Goal: Task Accomplishment & Management: Use online tool/utility

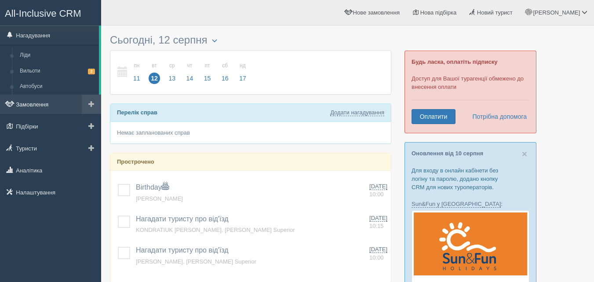
click at [33, 104] on link "Замовлення" at bounding box center [50, 104] width 101 height 19
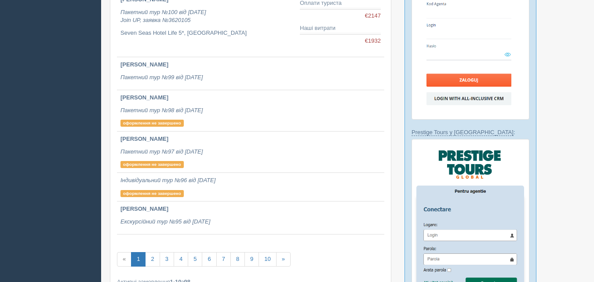
scroll to position [440, 0]
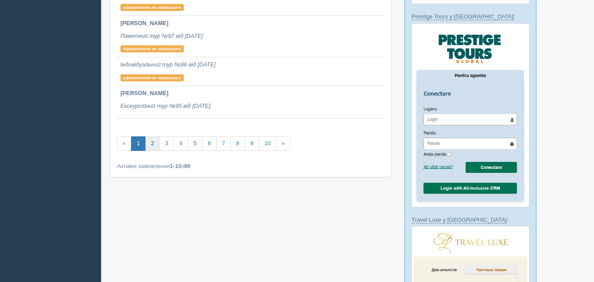
click at [154, 144] on link "2" at bounding box center [152, 143] width 15 height 15
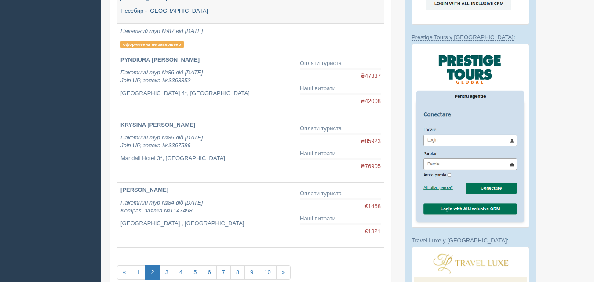
scroll to position [440, 0]
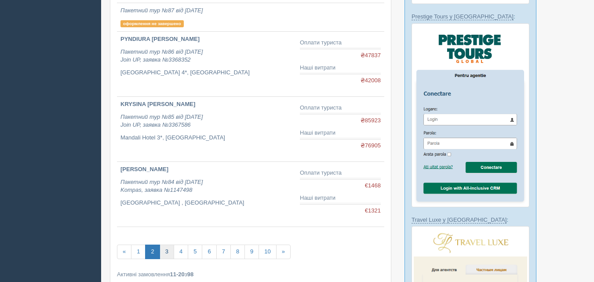
click at [166, 252] on link "3" at bounding box center [167, 252] width 15 height 15
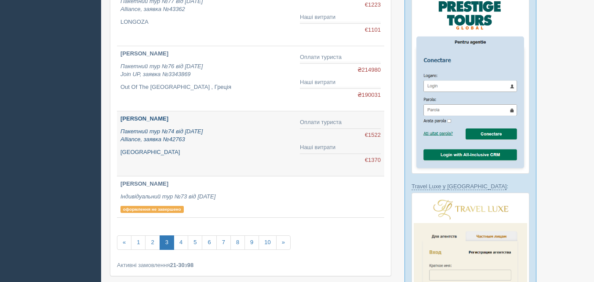
scroll to position [528, 0]
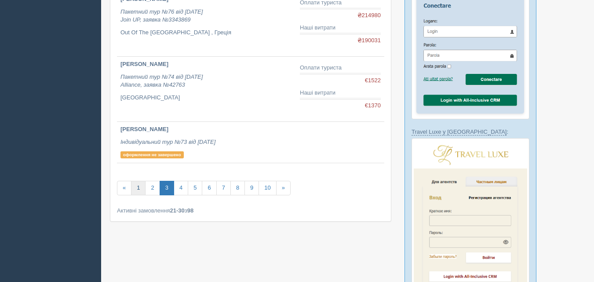
click at [133, 188] on link "1" at bounding box center [138, 188] width 15 height 15
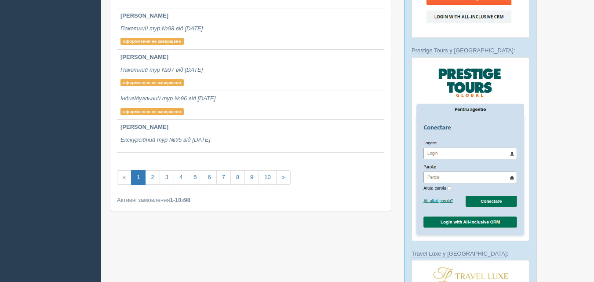
scroll to position [484, 0]
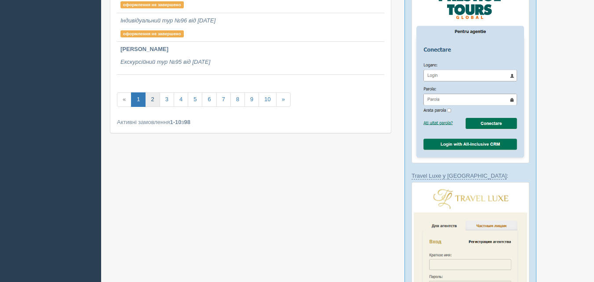
click at [159, 101] on link "2" at bounding box center [152, 99] width 15 height 15
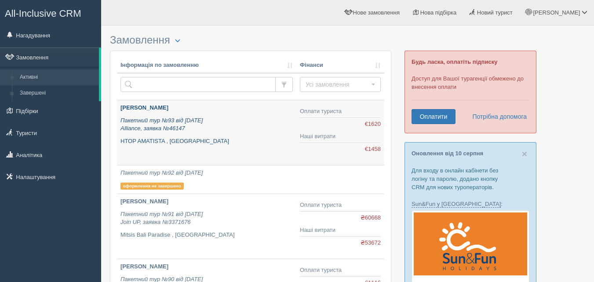
click at [162, 107] on b "[PERSON_NAME]" at bounding box center [145, 107] width 48 height 7
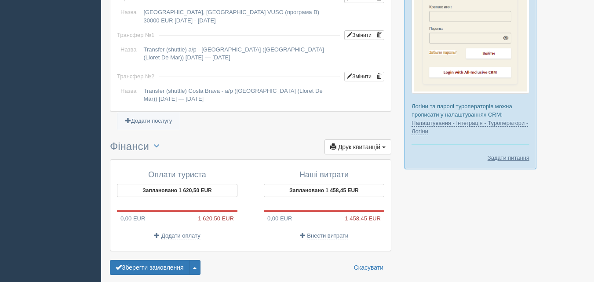
scroll to position [761, 0]
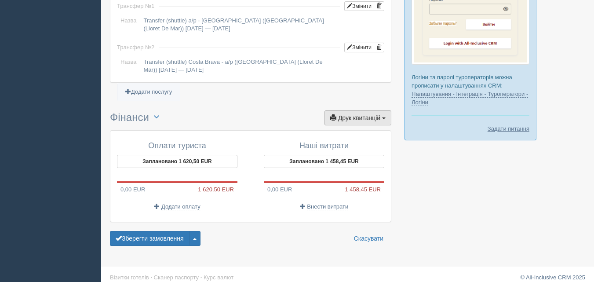
click at [382, 111] on button "Друк квитанцій Друк" at bounding box center [358, 117] width 67 height 15
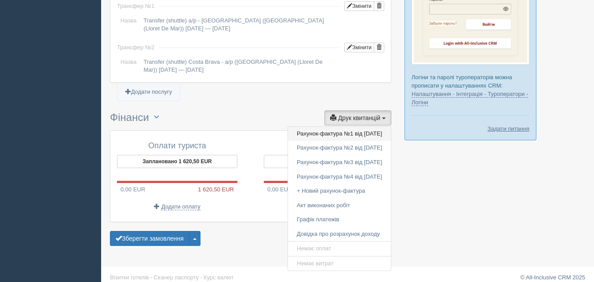
click at [311, 127] on link "Рахунок-фактура №1 від [DATE]" at bounding box center [339, 134] width 103 height 15
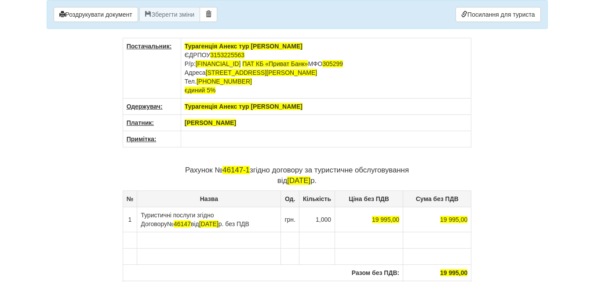
click at [263, 122] on th "[PERSON_NAME]" at bounding box center [326, 123] width 291 height 16
click at [249, 169] on span "46147-1" at bounding box center [236, 170] width 27 height 8
click at [398, 250] on td at bounding box center [369, 256] width 68 height 16
click at [197, 125] on th at bounding box center [326, 123] width 291 height 16
click at [236, 170] on p "Рахунок № згідно договору за туристичне обслуговування від 02.11.2024 р." at bounding box center [297, 175] width 349 height 21
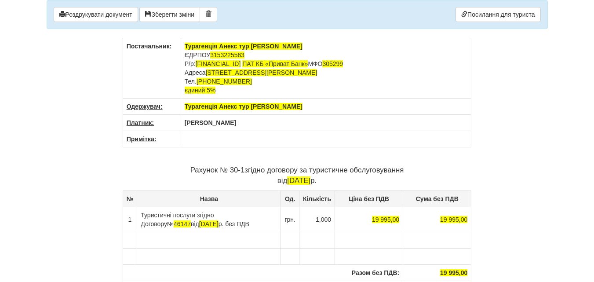
click at [318, 181] on p "Рахунок № 30-1 згідно договору за туристичне обслуговування від 02.11.2024 р." at bounding box center [297, 175] width 349 height 21
click at [298, 180] on span "02.11.2025" at bounding box center [298, 180] width 23 height 8
click at [287, 180] on span "02.08.2025" at bounding box center [298, 180] width 23 height 8
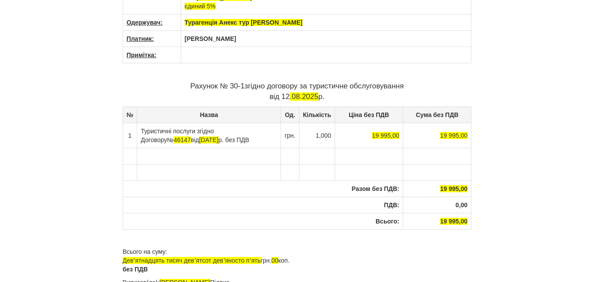
scroll to position [88, 0]
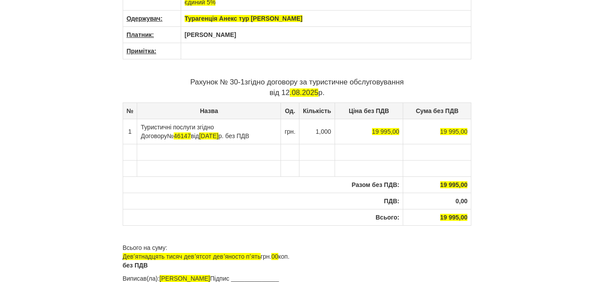
click at [269, 127] on td "Туристичні послуги згідно Договору № 46147 від 25.08.2024 р. без ПДВ" at bounding box center [209, 131] width 144 height 25
click at [202, 135] on span "[DATE]" at bounding box center [203, 135] width 19 height 7
click at [194, 136] on span "25.08.2025" at bounding box center [203, 135] width 19 height 7
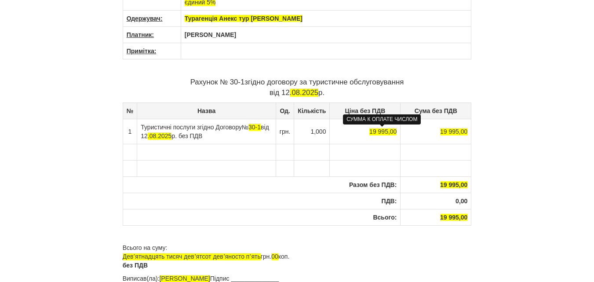
click at [387, 132] on span "19 995,00" at bounding box center [383, 131] width 27 height 7
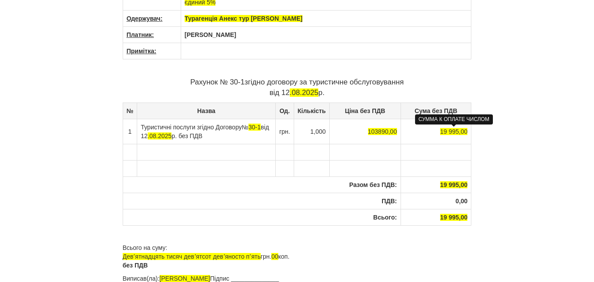
click at [458, 131] on span "19 995,00" at bounding box center [453, 131] width 27 height 7
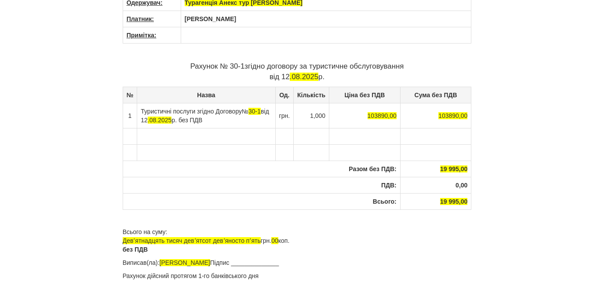
scroll to position [118, 0]
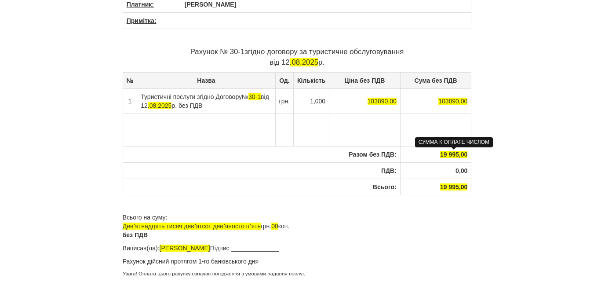
click at [458, 153] on span "19 995,00" at bounding box center [453, 154] width 27 height 7
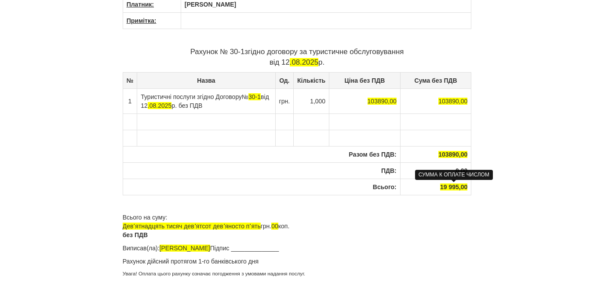
click at [460, 187] on span "19 995,00" at bounding box center [453, 186] width 27 height 7
click at [448, 186] on span "103890.00" at bounding box center [453, 186] width 29 height 7
click at [260, 226] on p "Всього на суму: Девʼятнадцять тисяч девʼятсот девʼяносто пʼять грн. 00 коп. без…" at bounding box center [297, 226] width 349 height 26
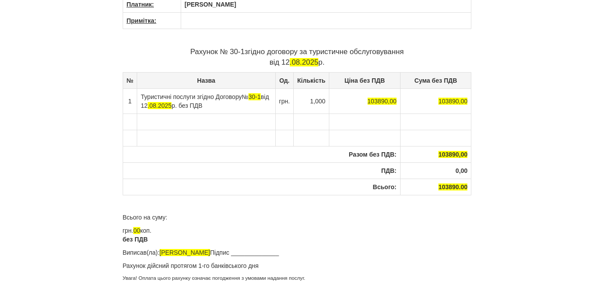
click at [171, 217] on p "Всього на суму:" at bounding box center [297, 217] width 349 height 9
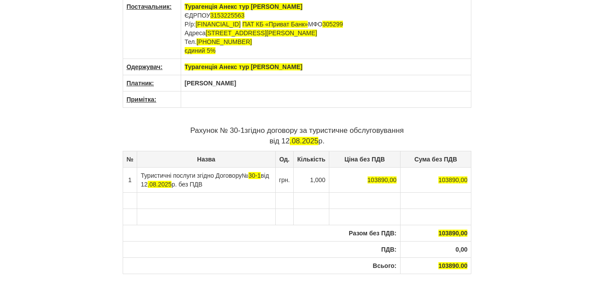
scroll to position [123, 0]
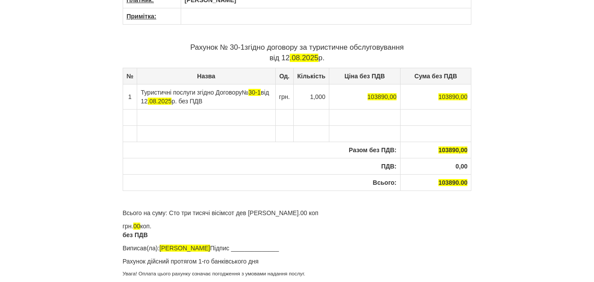
drag, startPoint x: 267, startPoint y: 213, endPoint x: 305, endPoint y: 215, distance: 37.4
click at [305, 215] on p "Всього на суму: Сто три тисячі вісімсот дев яносто грн.00 коп" at bounding box center [297, 213] width 349 height 9
click at [124, 226] on p "грн. 00 коп. без ПДВ" at bounding box center [297, 231] width 349 height 18
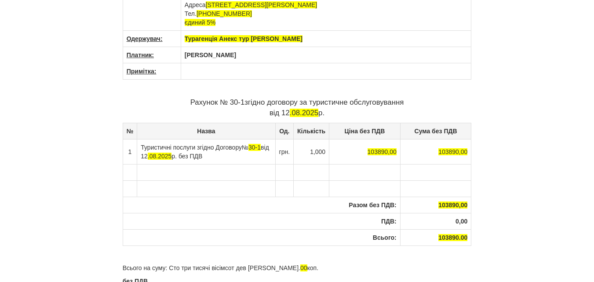
scroll to position [0, 0]
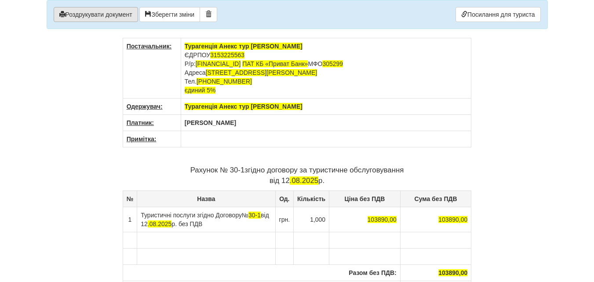
click at [98, 17] on button "Роздрукувати документ" at bounding box center [96, 14] width 84 height 15
